Goal: Task Accomplishment & Management: Use online tool/utility

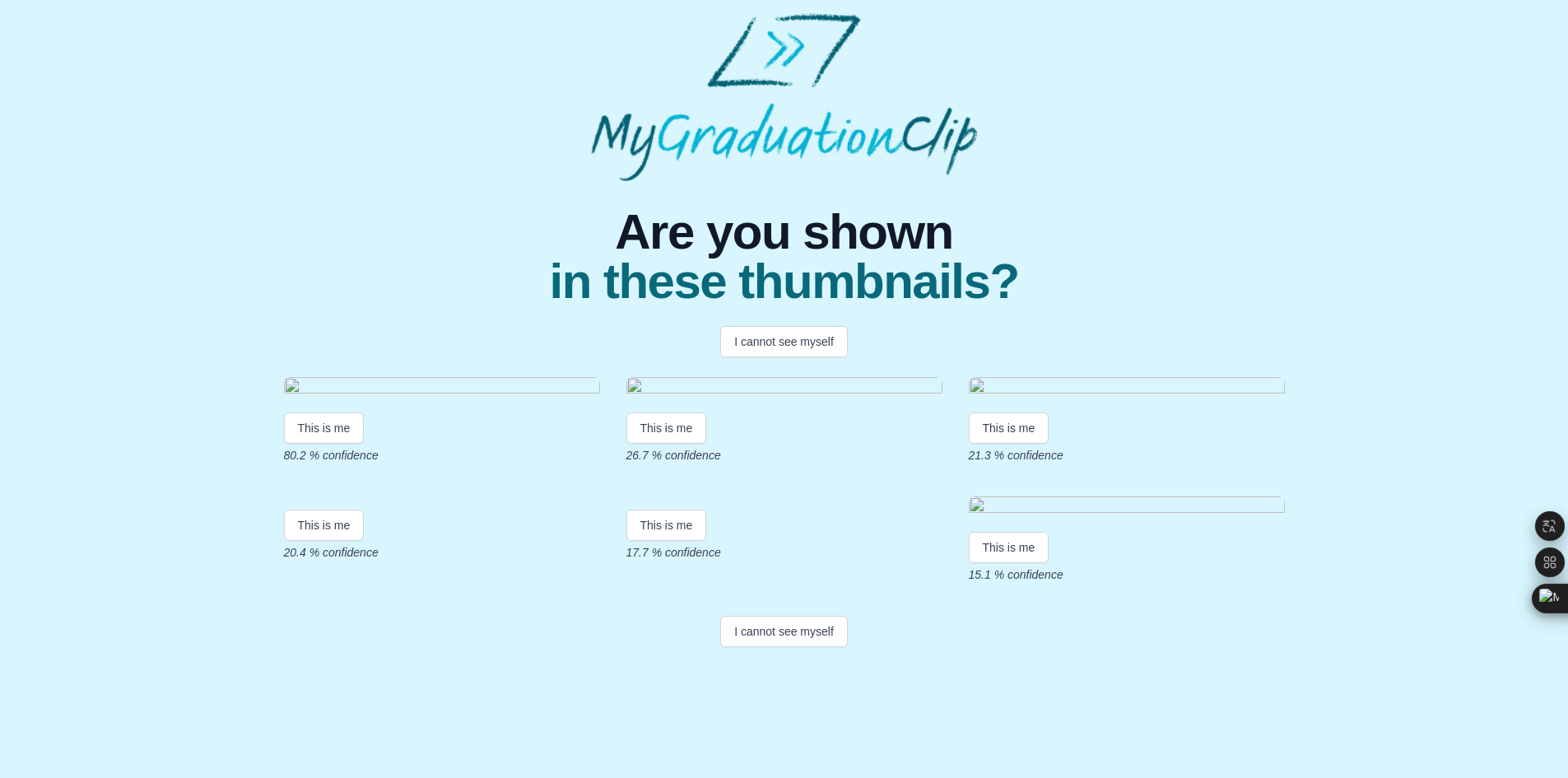
scroll to position [199, 0]
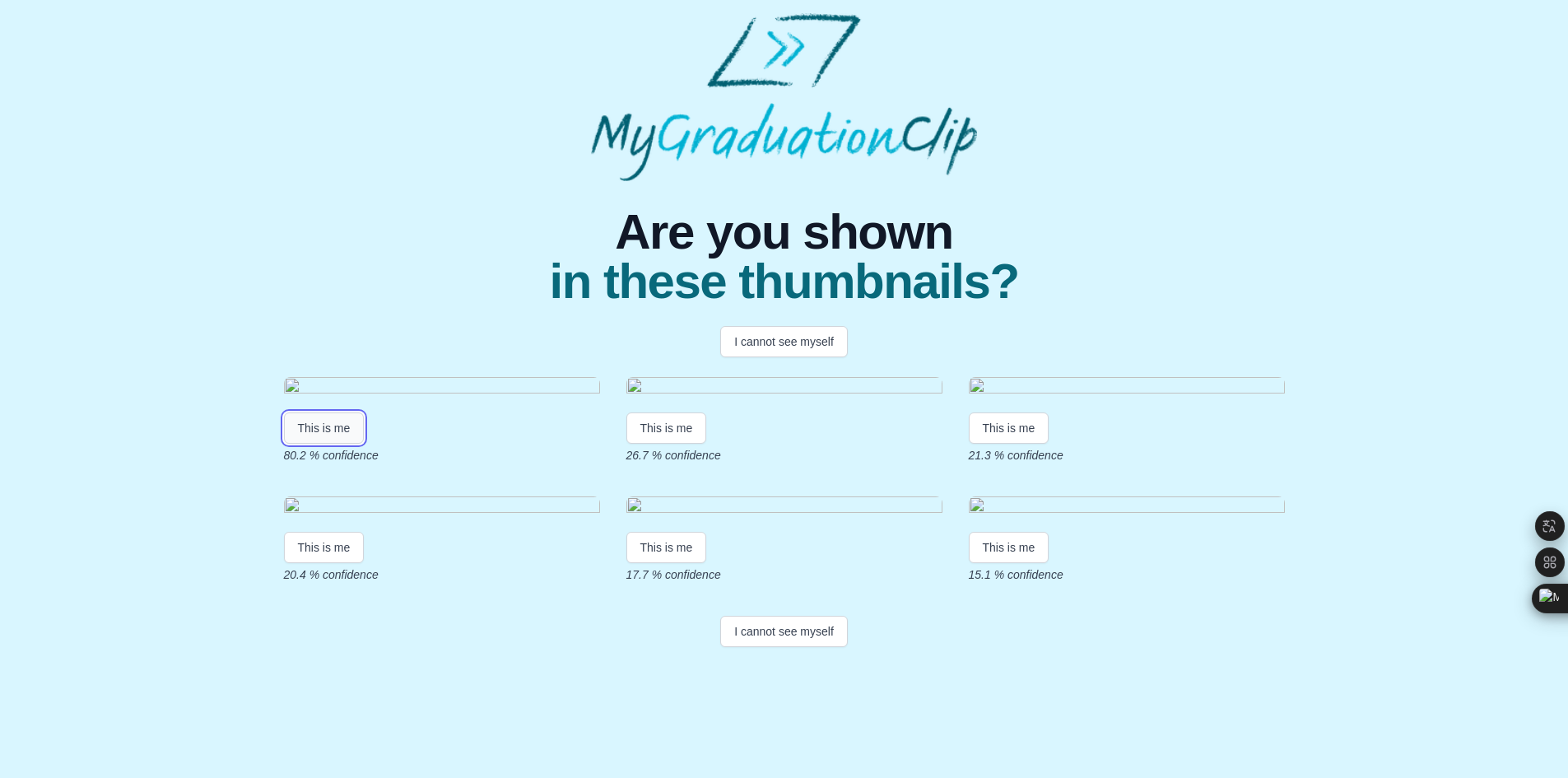
click at [305, 412] on button "This is me" at bounding box center [325, 428] width 81 height 31
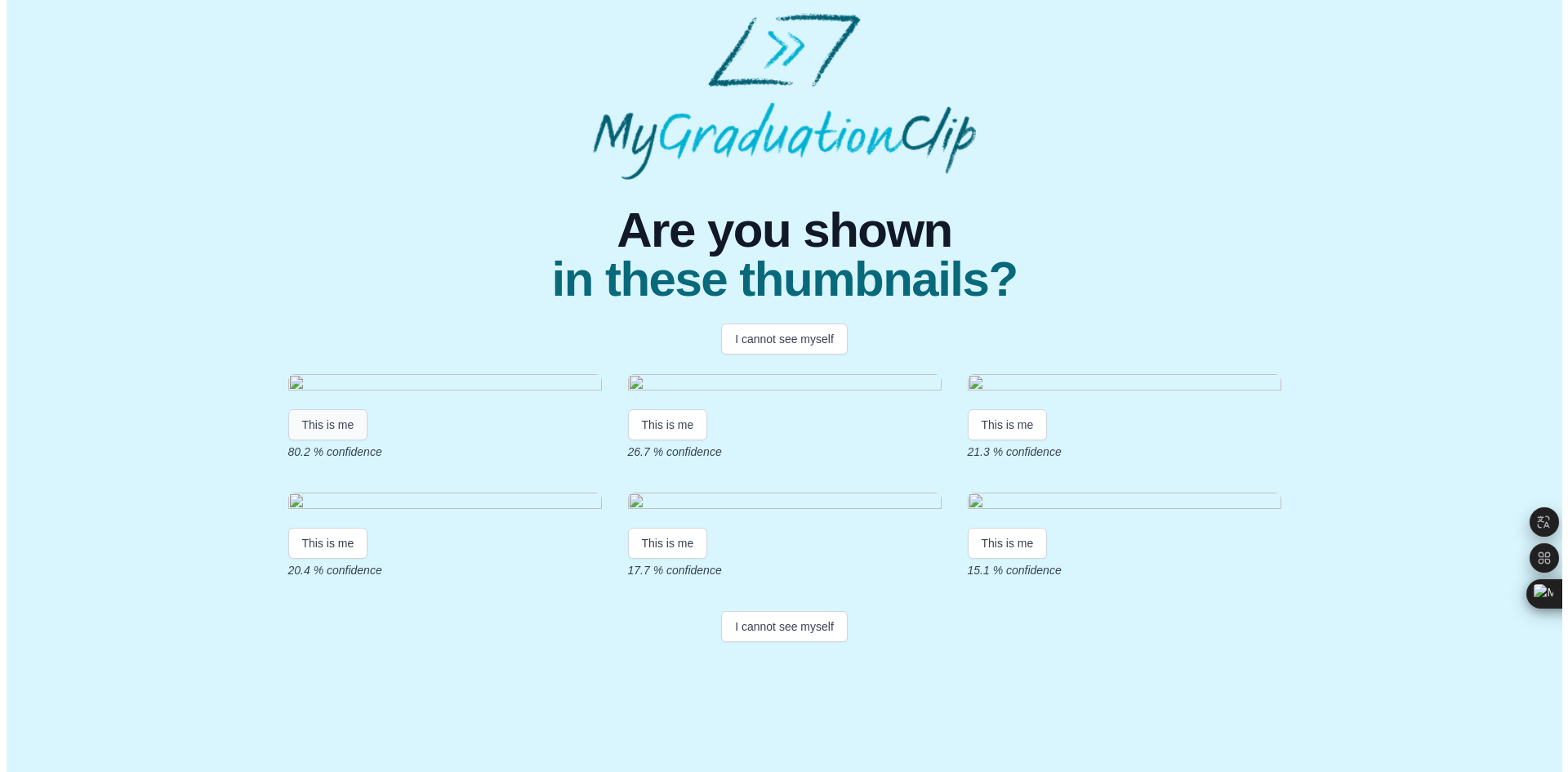
scroll to position [0, 0]
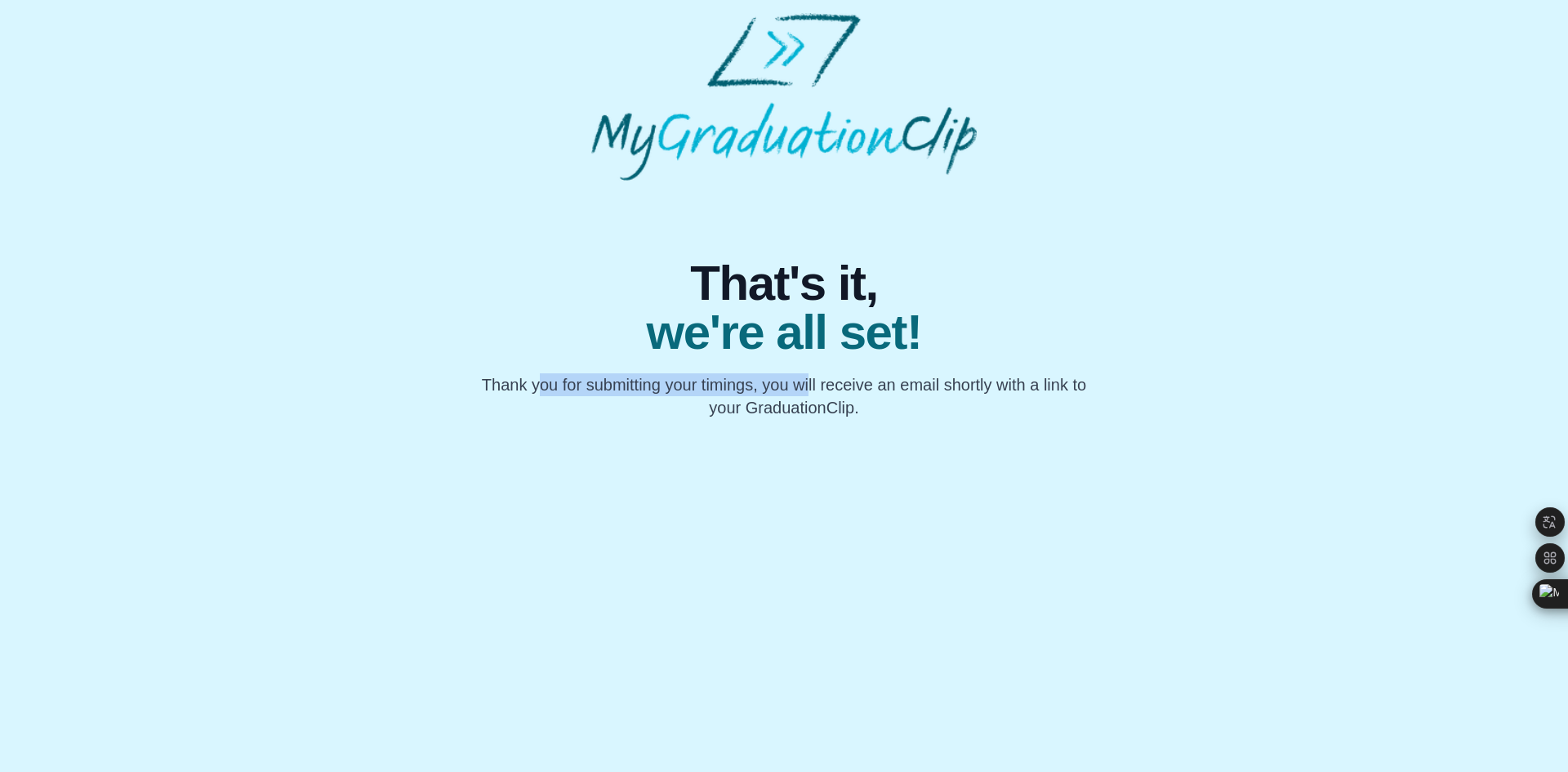
drag, startPoint x: 530, startPoint y: 386, endPoint x: 804, endPoint y: 389, distance: 274.0
click at [804, 389] on p "Thank you for submitting your timings, you will receive an email shortly with a…" at bounding box center [784, 396] width 627 height 46
drag, startPoint x: 764, startPoint y: 386, endPoint x: 923, endPoint y: 406, distance: 160.3
click at [923, 406] on p "Thank you for submitting your timings, you will receive an email shortly with a…" at bounding box center [784, 396] width 627 height 46
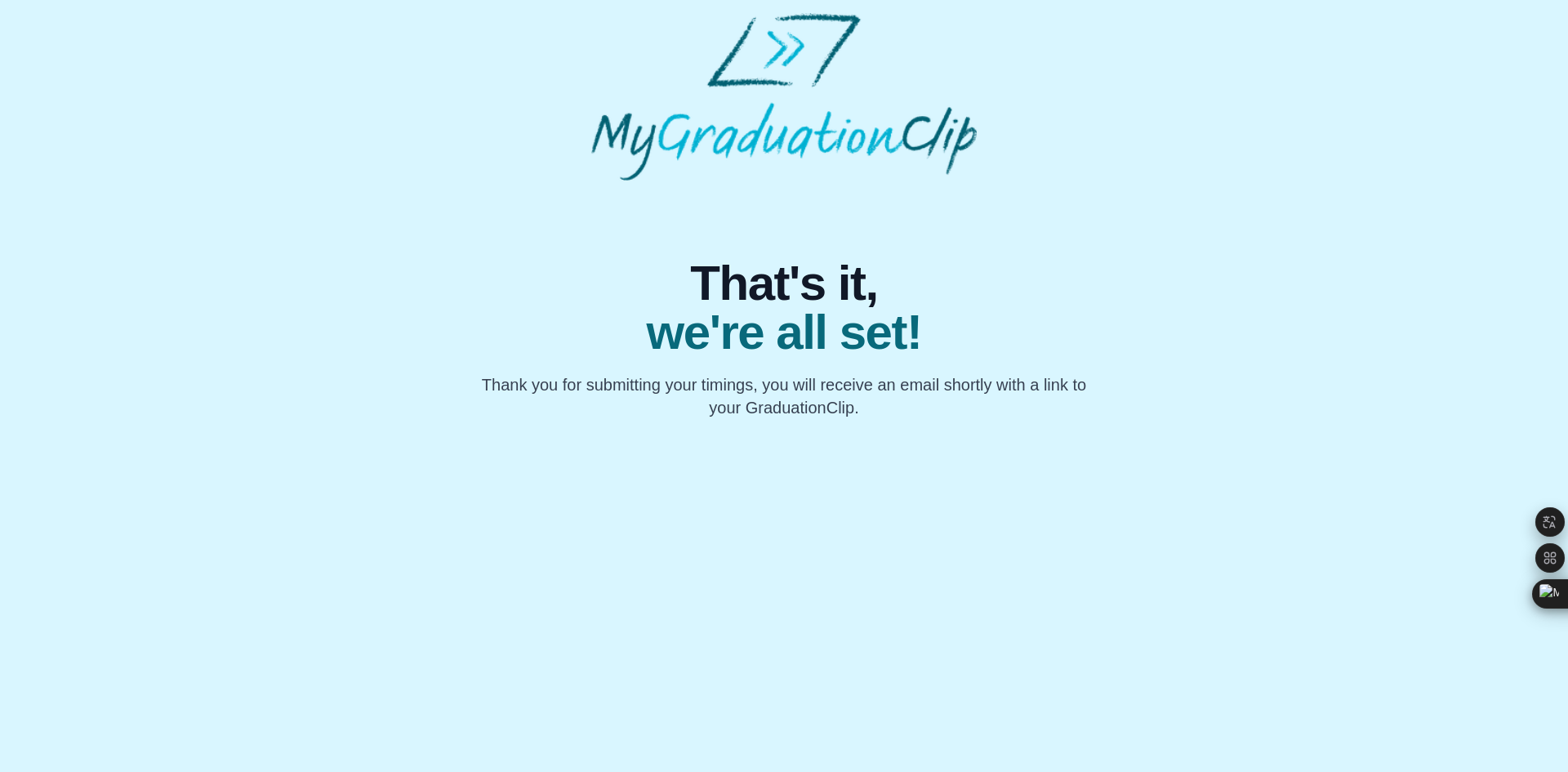
click at [923, 406] on p "Thank you for submitting your timings, you will receive an email shortly with a…" at bounding box center [784, 396] width 627 height 46
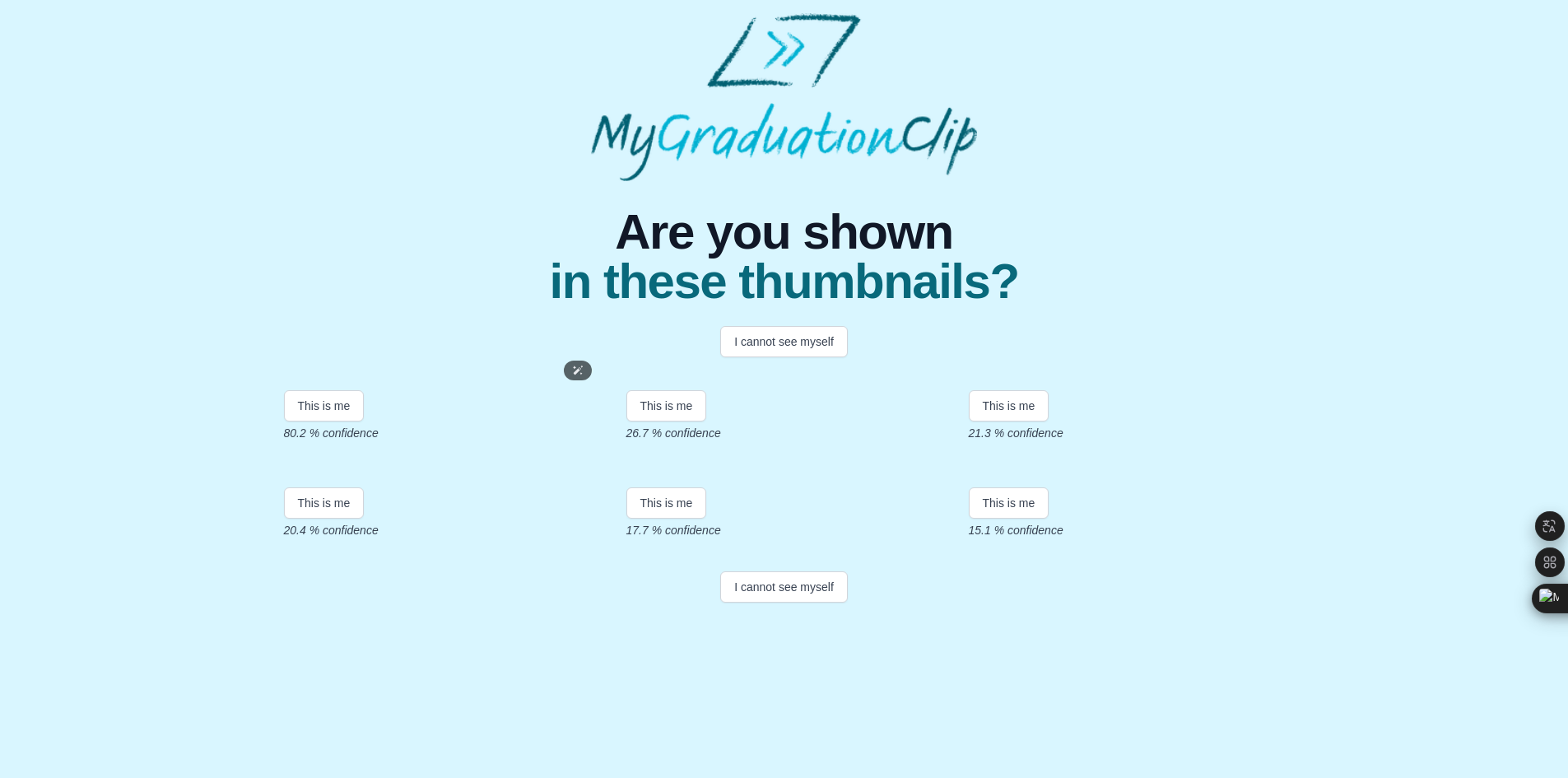
scroll to position [199, 0]
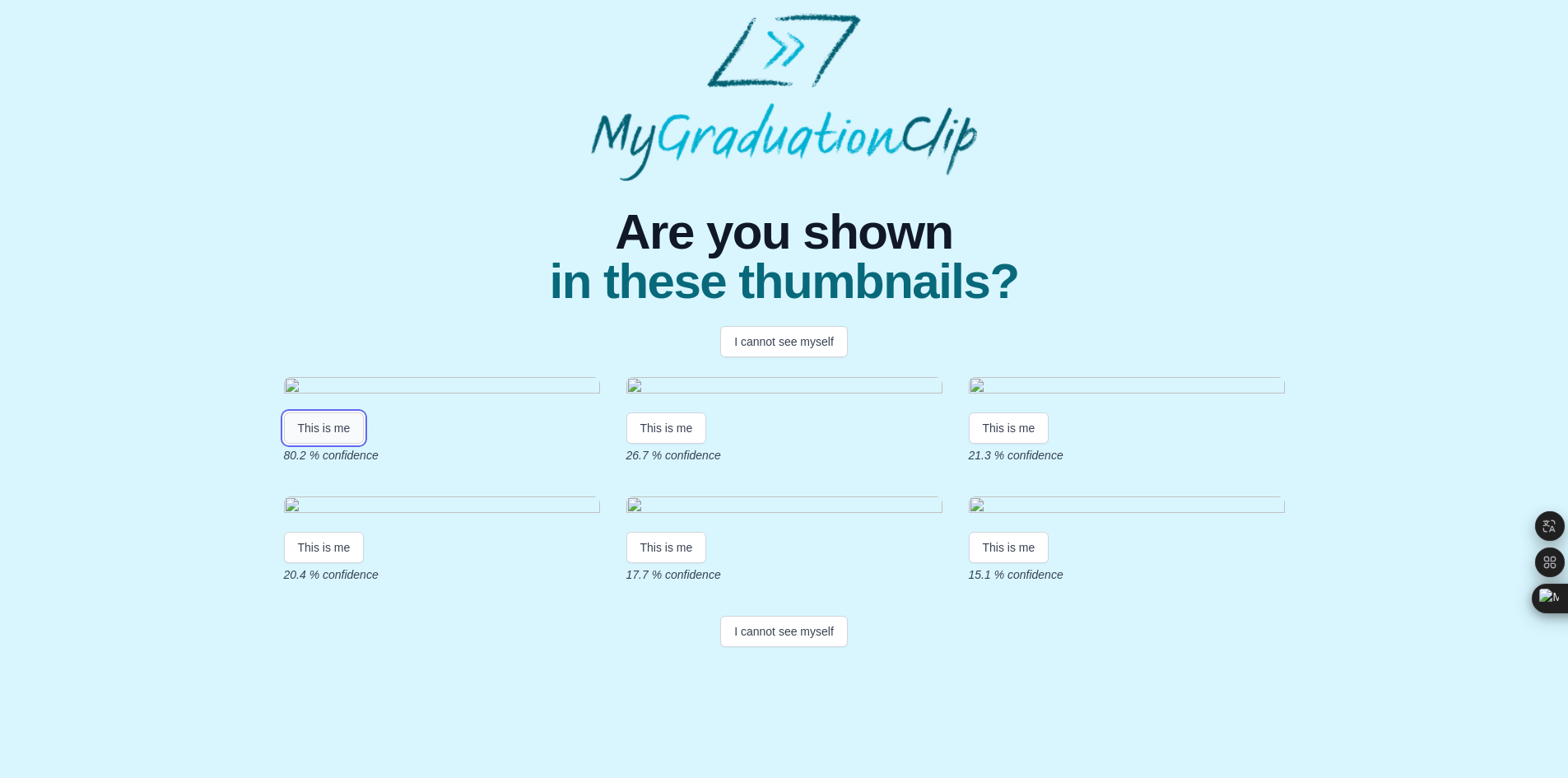
click at [341, 412] on button "This is me" at bounding box center [325, 428] width 81 height 31
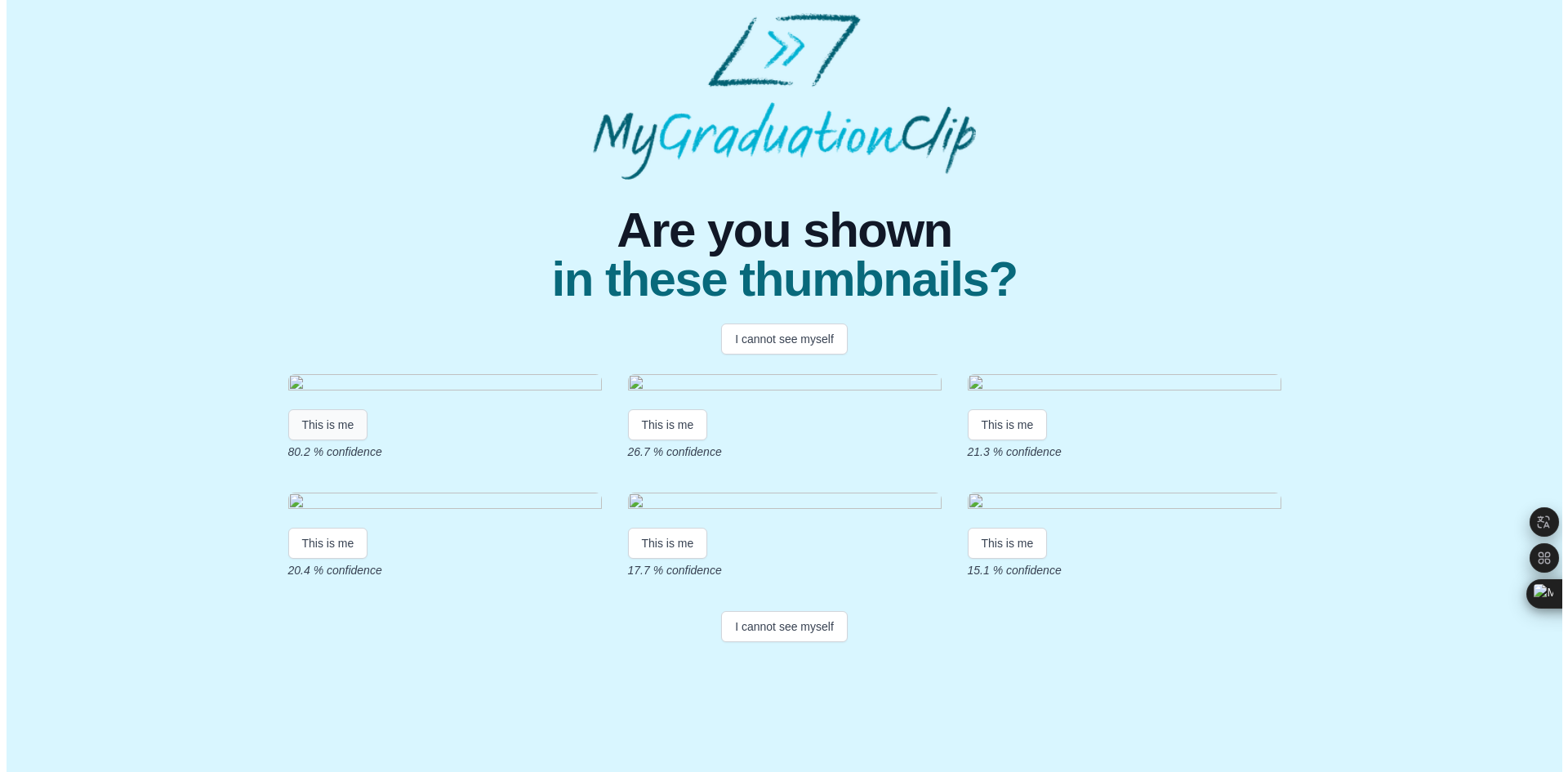
scroll to position [0, 0]
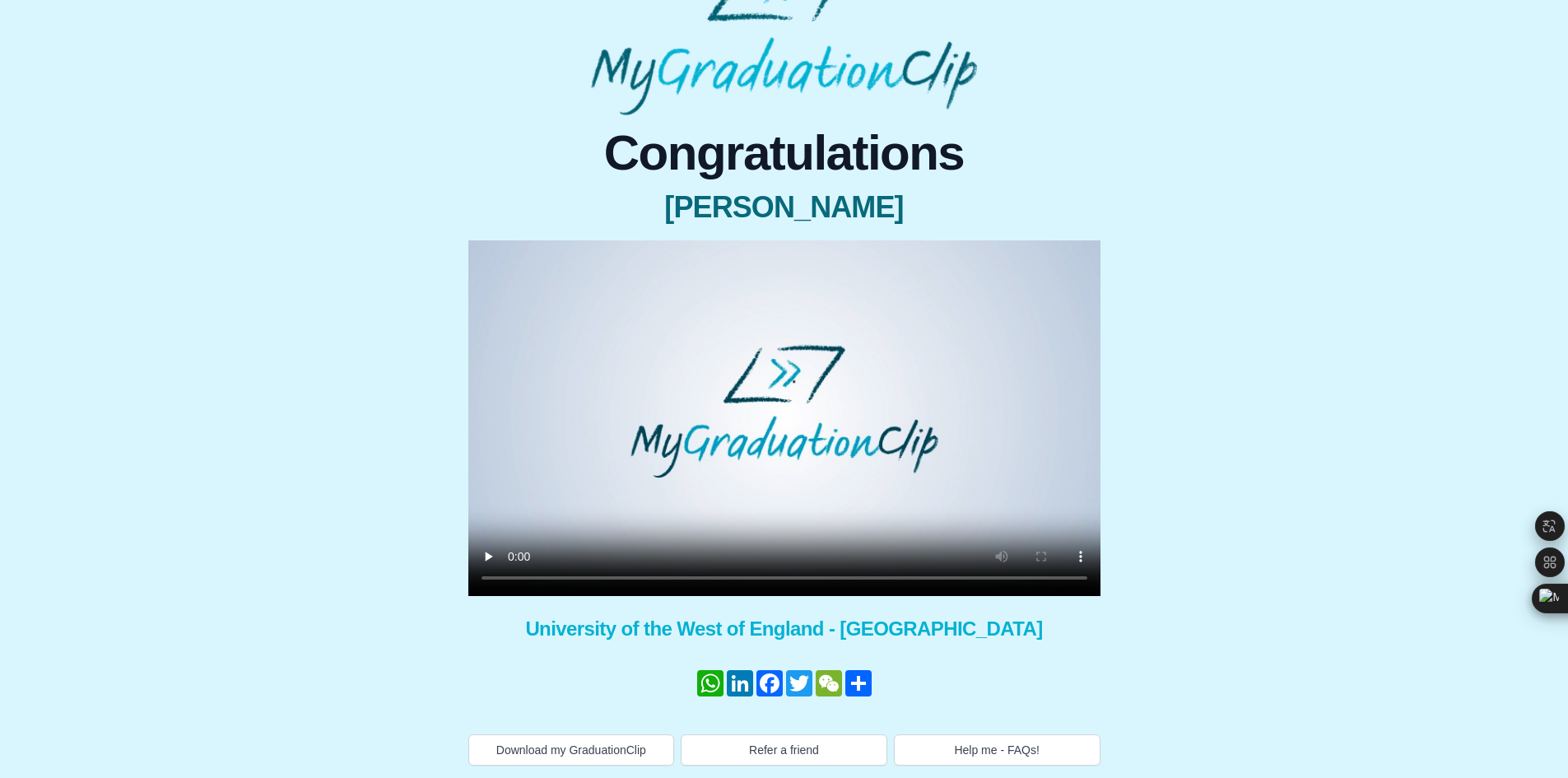
scroll to position [67, 0]
click at [1172, 572] on div "Congratulations [PERSON_NAME] × Share your GraduationClip now! WhatsApp LinkedI…" at bounding box center [784, 439] width 784 height 650
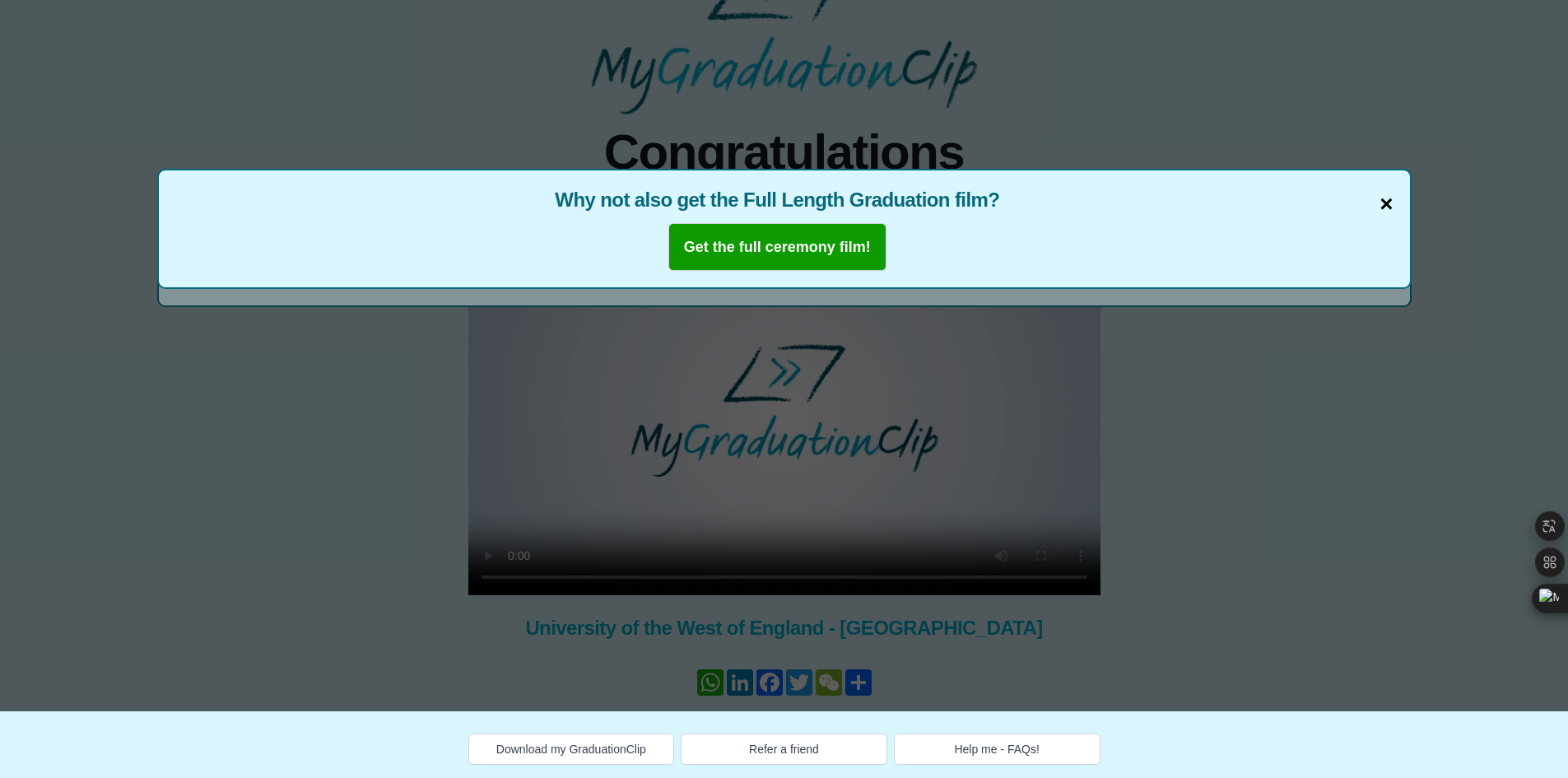
click at [1388, 204] on span "×" at bounding box center [1386, 204] width 13 height 34
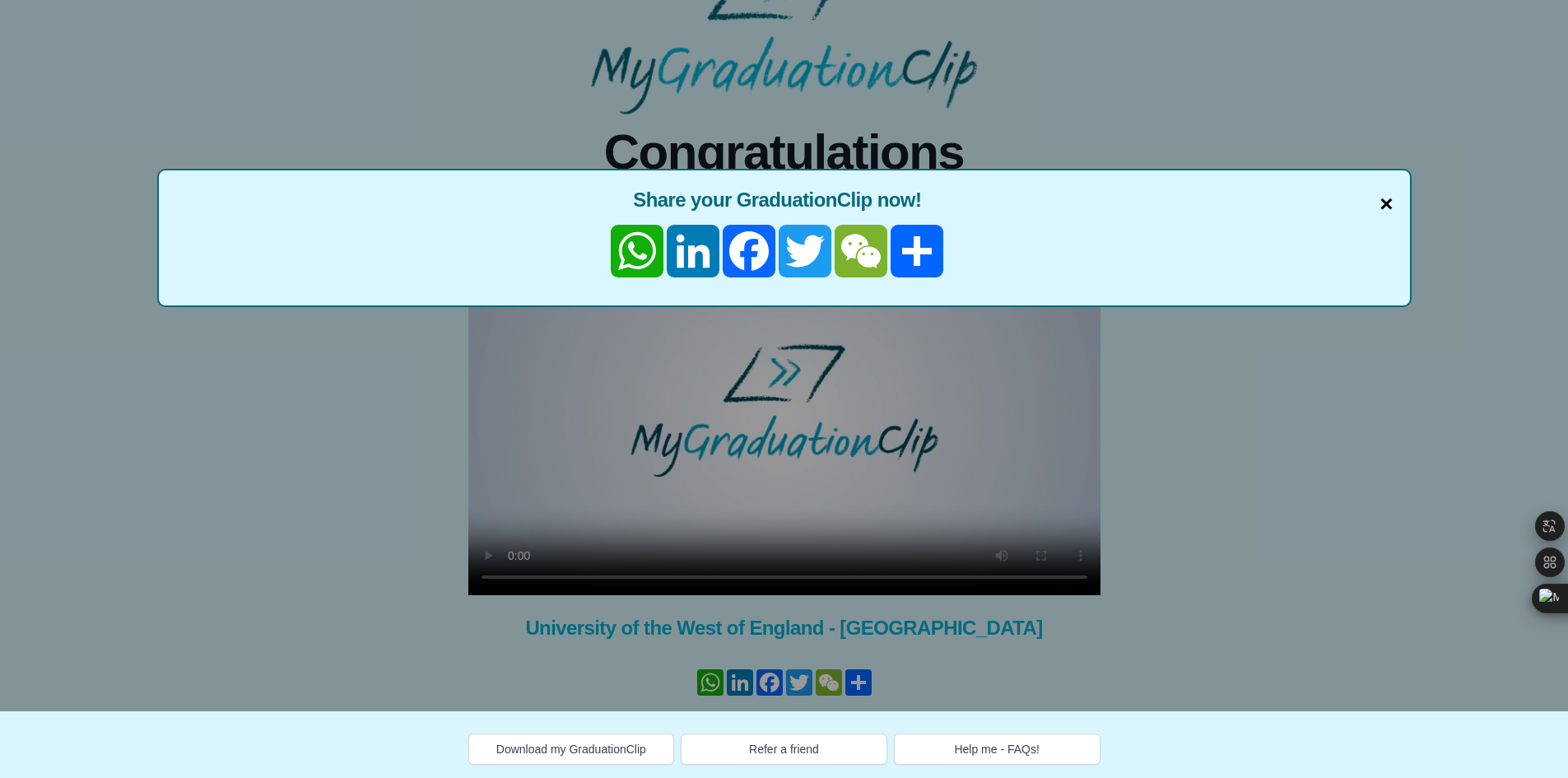
click at [1381, 205] on span "×" at bounding box center [1386, 204] width 13 height 34
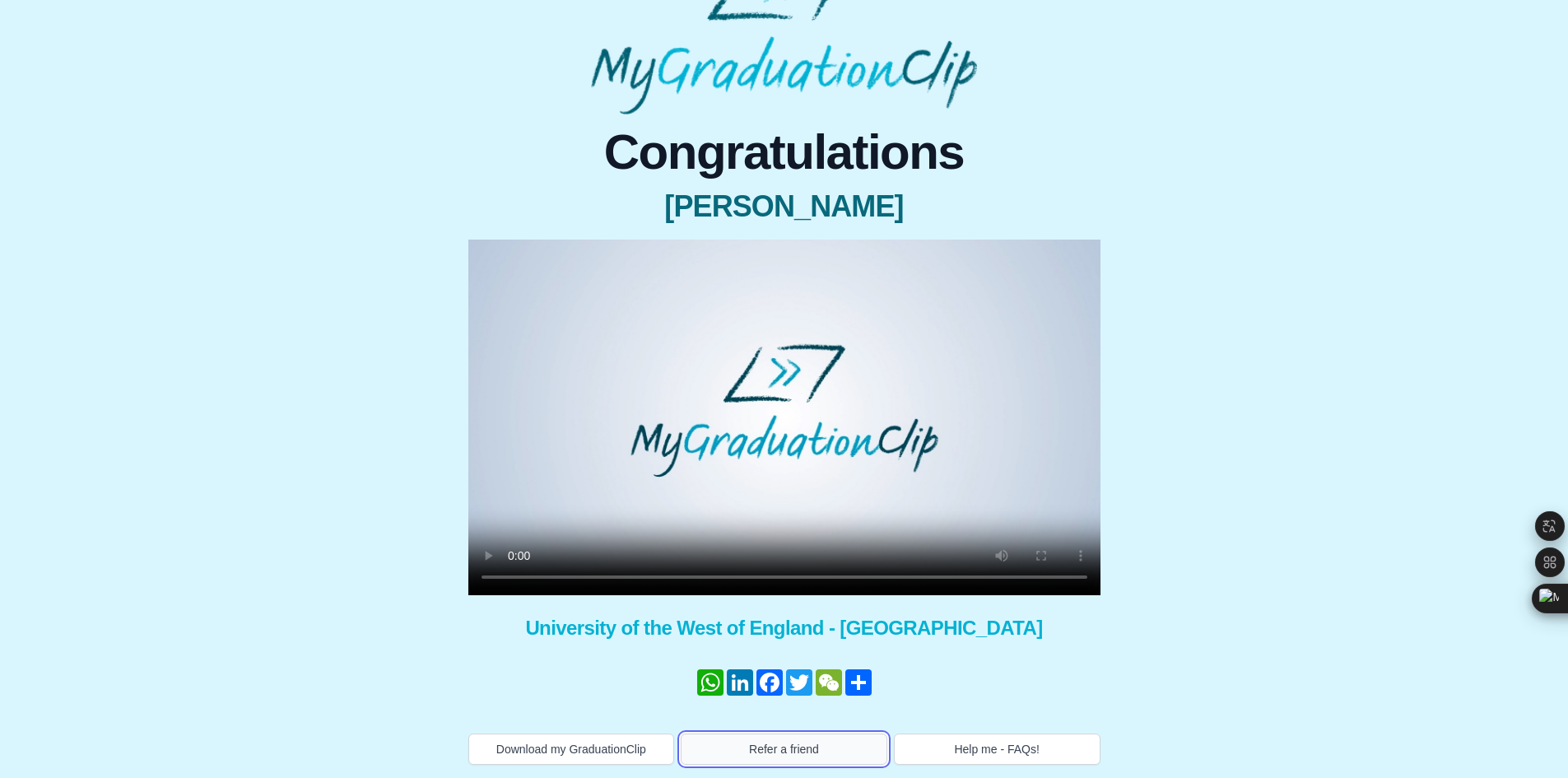
click at [811, 754] on button "Refer a friend" at bounding box center [784, 749] width 207 height 31
click at [301, 309] on div "Congratulations Ngo Tim Ma × Share your GraduationClip now! WhatsApp LinkedIn F…" at bounding box center [784, 439] width 1542 height 650
